Goal: Task Accomplishment & Management: Manage account settings

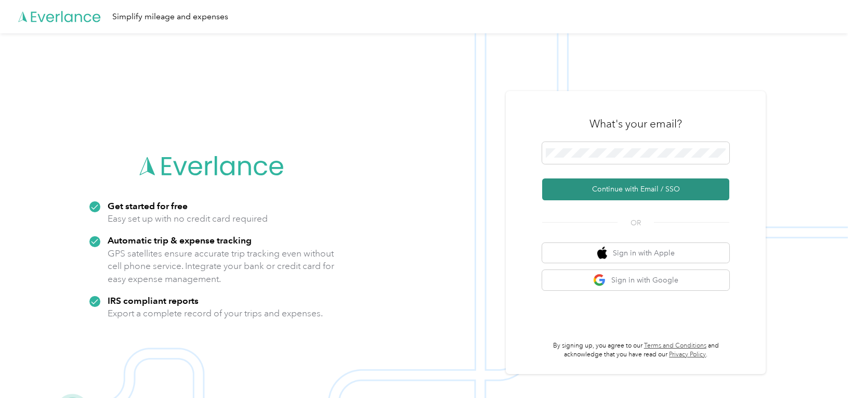
click at [614, 186] on button "Continue with Email / SSO" at bounding box center [635, 189] width 187 height 22
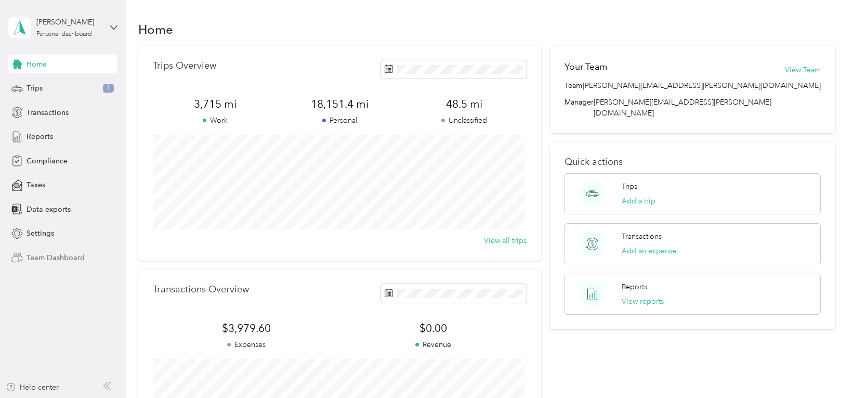
click at [71, 255] on span "Team Dashboard" at bounding box center [56, 257] width 58 height 11
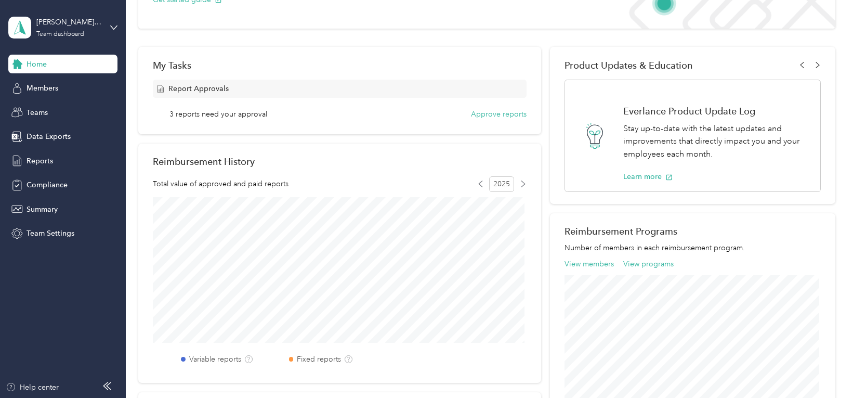
scroll to position [104, 0]
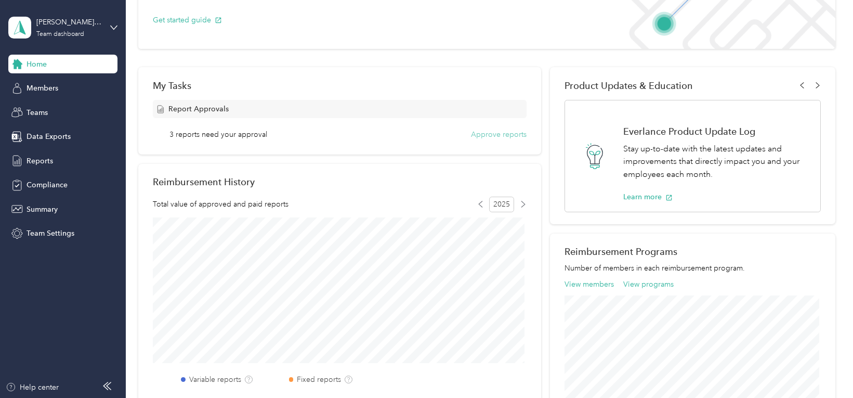
click at [498, 133] on button "Approve reports" at bounding box center [499, 134] width 56 height 11
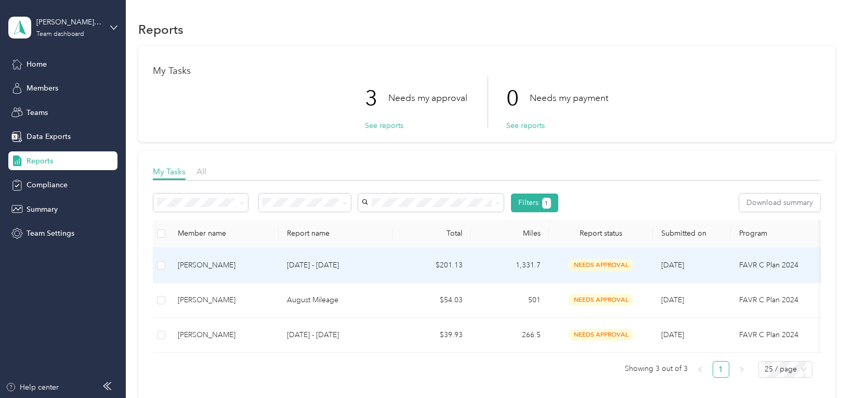
click at [589, 262] on span "needs approval" at bounding box center [601, 265] width 66 height 12
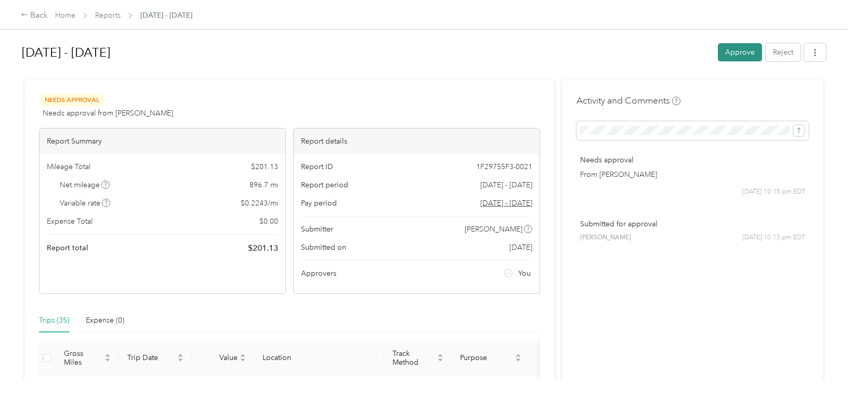
click at [738, 50] on button "Approve" at bounding box center [740, 52] width 44 height 18
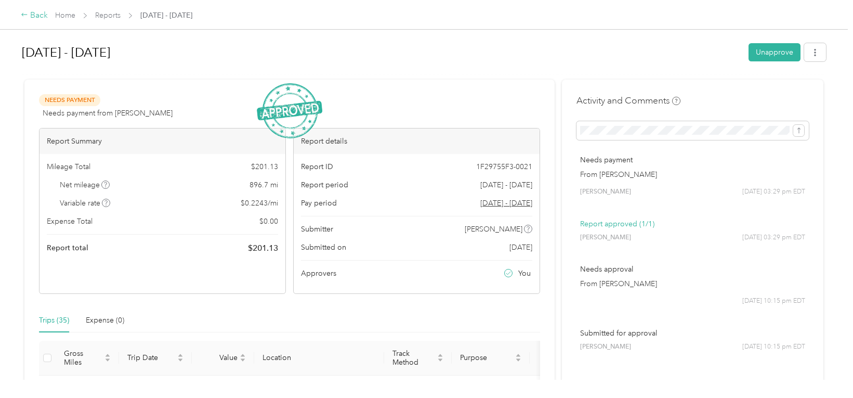
click at [26, 16] on icon at bounding box center [24, 14] width 7 height 7
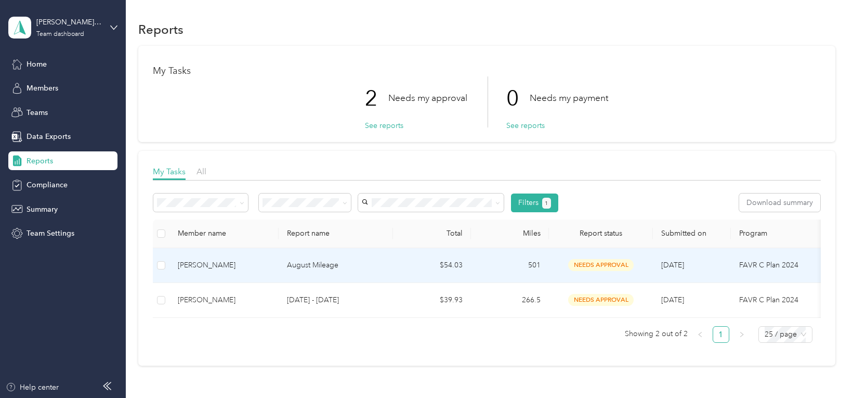
click at [604, 269] on span "needs approval" at bounding box center [601, 265] width 66 height 12
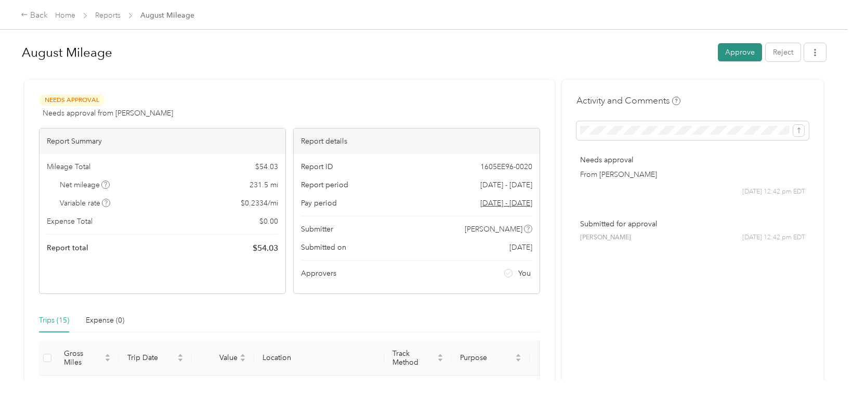
click at [748, 54] on button "Approve" at bounding box center [740, 52] width 44 height 18
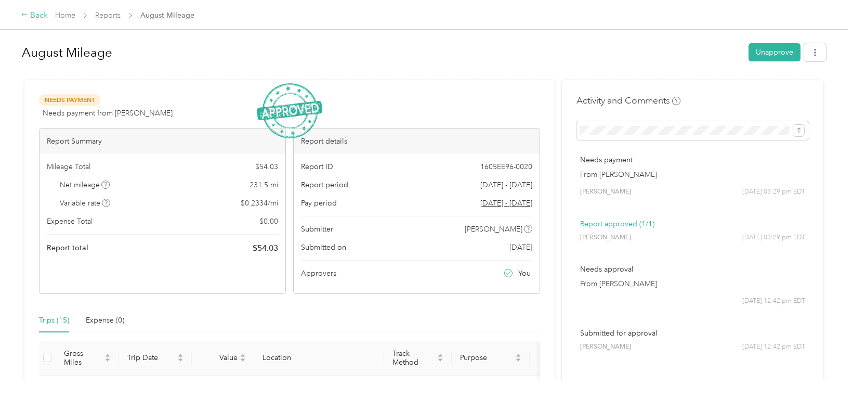
click at [30, 16] on div "Back" at bounding box center [34, 15] width 27 height 12
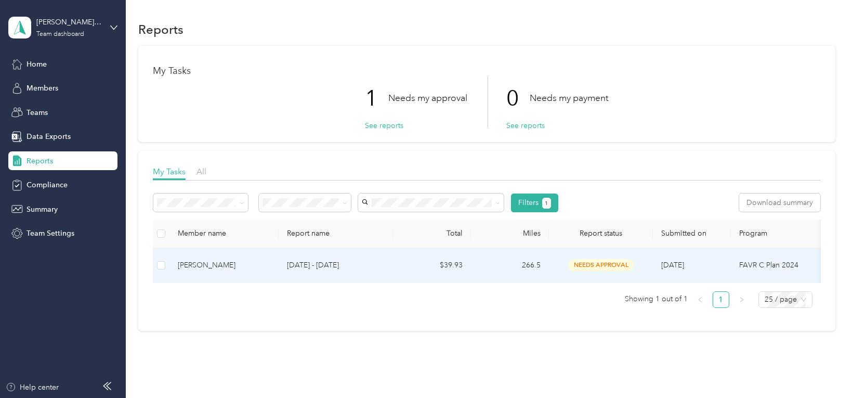
click at [600, 261] on span "needs approval" at bounding box center [601, 265] width 66 height 12
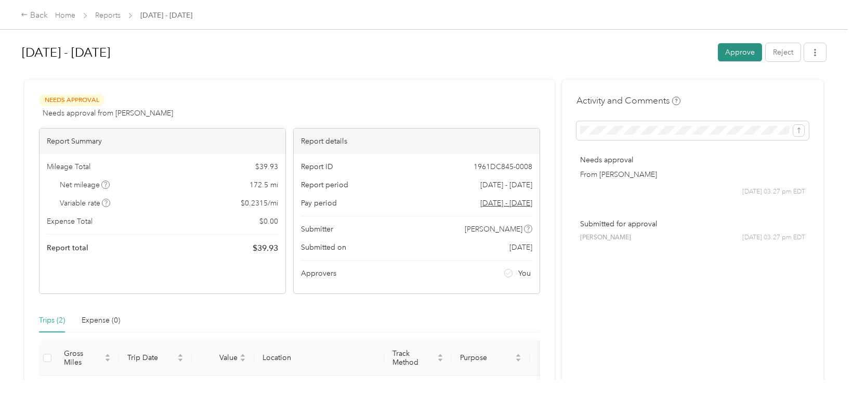
click at [740, 48] on button "Approve" at bounding box center [740, 52] width 44 height 18
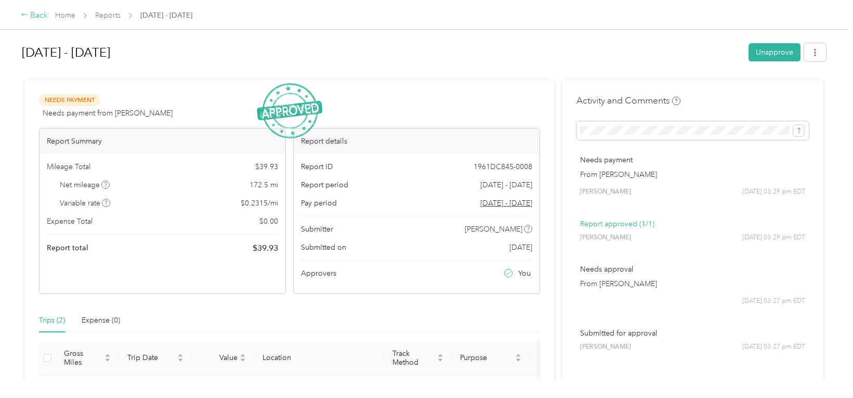
click at [33, 17] on div "Back" at bounding box center [34, 15] width 27 height 12
